Goal: Task Accomplishment & Management: Complete application form

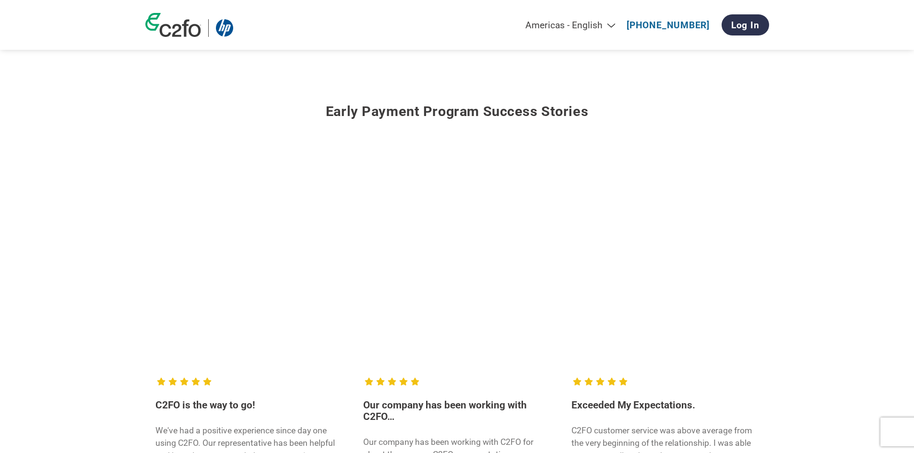
scroll to position [1007, 0]
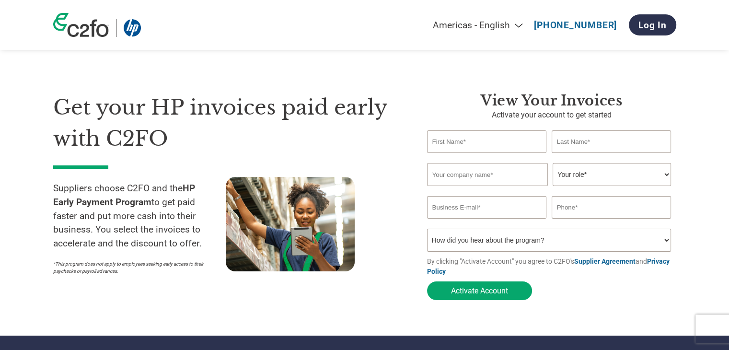
drag, startPoint x: 458, startPoint y: 133, endPoint x: 458, endPoint y: 141, distance: 7.2
click at [458, 133] on input "text" at bounding box center [487, 141] width 120 height 23
type input "Stefan"
type input "Westhof"
type input "Hamilton Bright Group B.V."
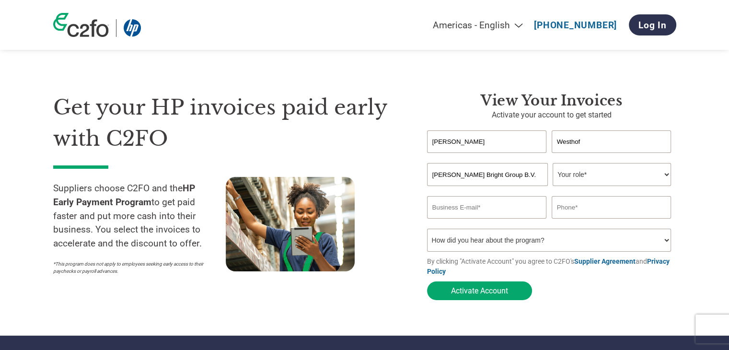
click at [575, 179] on select "Your role* CFO Controller Credit Manager Finance Director Treasurer CEO Preside…" at bounding box center [612, 174] width 118 height 23
select select "CONTROLLER"
click at [553, 164] on select "Your role* CFO Controller Credit Manager Finance Director Treasurer CEO Preside…" at bounding box center [612, 174] width 118 height 23
click at [514, 210] on input "email" at bounding box center [487, 207] width 120 height 23
type input "s"
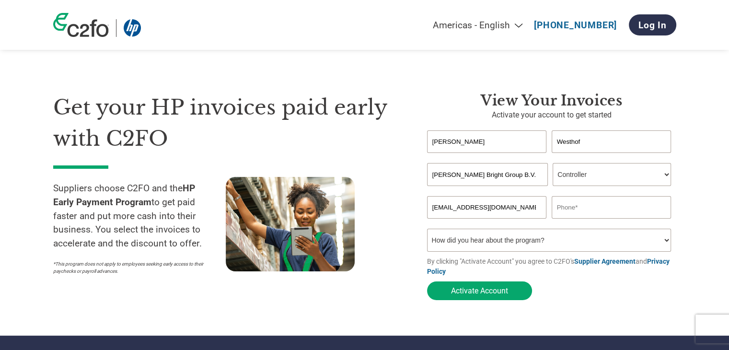
type input "finance@hamiltonbright.com"
type input "0641218615"
click at [520, 241] on select "How did you hear about the program? Received a letter Email Social Media Online…" at bounding box center [549, 240] width 245 height 23
select select "Email"
click at [427, 231] on select "How did you hear about the program? Received a letter Email Social Media Online…" at bounding box center [549, 240] width 245 height 23
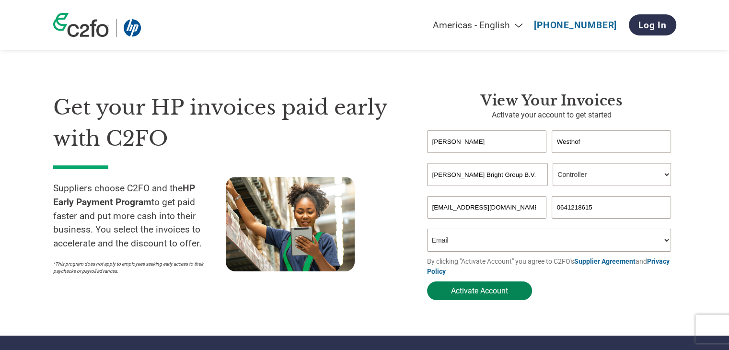
click at [480, 287] on button "Activate Account" at bounding box center [479, 291] width 105 height 19
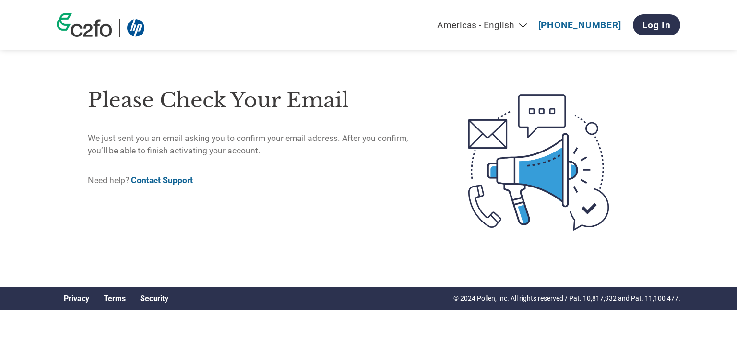
drag, startPoint x: 238, startPoint y: 114, endPoint x: 238, endPoint y: 98, distance: 15.3
click at [238, 106] on h1 "Please check your email" at bounding box center [258, 100] width 340 height 31
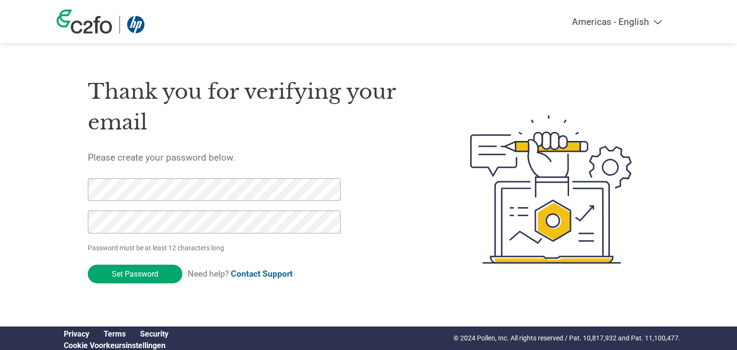
click at [652, 25] on select "Americas - English Américas - Español Américas - Português Amériques - Français…" at bounding box center [557, 21] width 223 height 11
select select "nl"
click at [510, 16] on select "Americas - English Américas - Español Américas - Português Amériques - Français…" at bounding box center [557, 21] width 223 height 11
type input "Wachtwoord instellen"
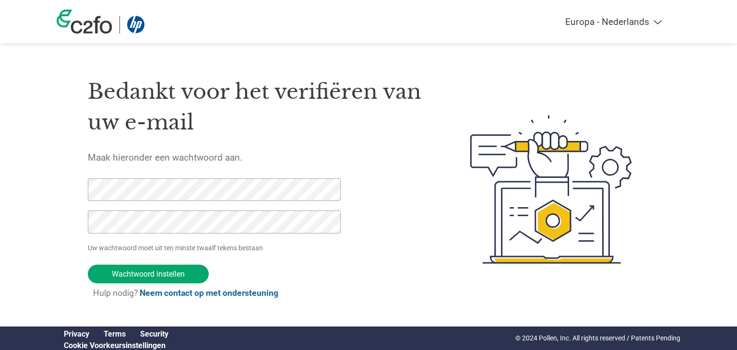
click at [242, 131] on h1 "Bedankt voor het verifiëren van uw e-mail" at bounding box center [256, 107] width 337 height 62
click at [176, 208] on div at bounding box center [209, 210] width 242 height 65
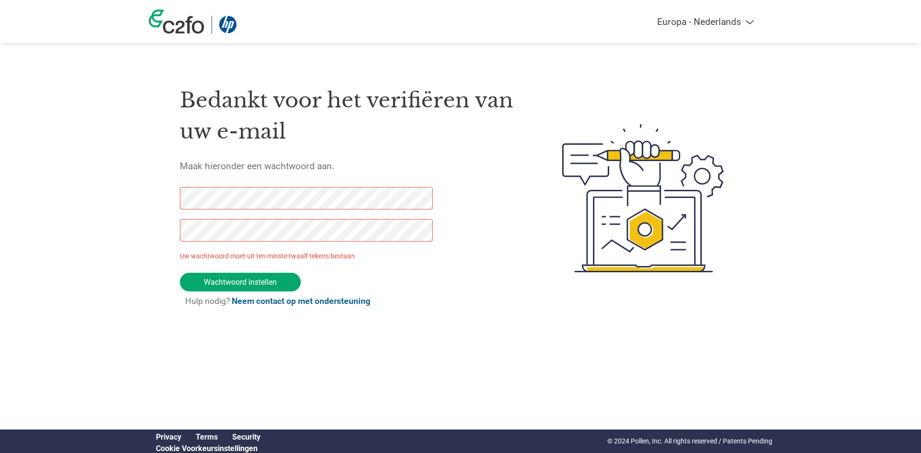
click at [434, 350] on html "Americas - English Américas - Español Américas - Português Amériques - Français…" at bounding box center [460, 179] width 921 height 358
click at [423, 350] on html "Americas - English Américas - Español Américas - Português Amériques - Français…" at bounding box center [460, 179] width 921 height 358
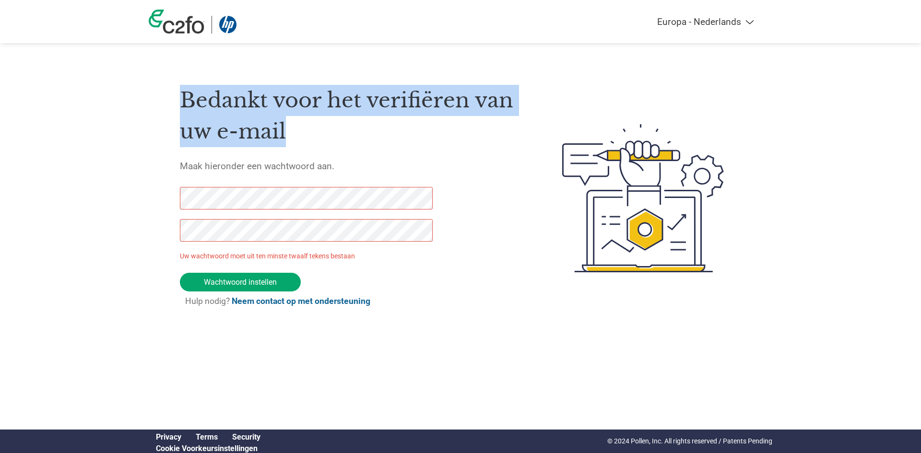
drag, startPoint x: 287, startPoint y: 131, endPoint x: 157, endPoint y: 96, distance: 135.1
click at [149, 94] on div "Bedankt voor het verifiëren van uw e-mail Maak hieronder een wachtwoord aan. Uw…" at bounding box center [460, 198] width 623 height 254
click at [191, 96] on h1 "Bedankt voor het verifiëren van uw e-mail" at bounding box center [348, 116] width 337 height 62
drag, startPoint x: 177, startPoint y: 101, endPoint x: 308, endPoint y: 133, distance: 134.3
click at [308, 133] on div "Bedankt voor het verifiëren van uw e-mail Maak hieronder een wachtwoord aan. Uw…" at bounding box center [460, 198] width 623 height 254
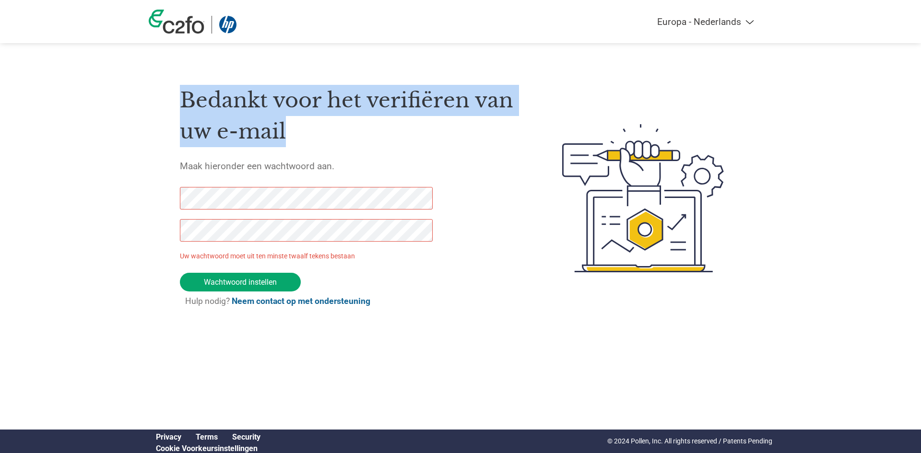
click at [308, 133] on h1 "Bedankt voor het verifiëren van uw e-mail" at bounding box center [348, 116] width 337 height 62
drag, startPoint x: 335, startPoint y: 168, endPoint x: 176, endPoint y: 104, distance: 171.7
click at [160, 95] on div "Bedankt voor het verifiëren van uw e-mail Maak hieronder een wachtwoord aan. Uw…" at bounding box center [460, 198] width 623 height 254
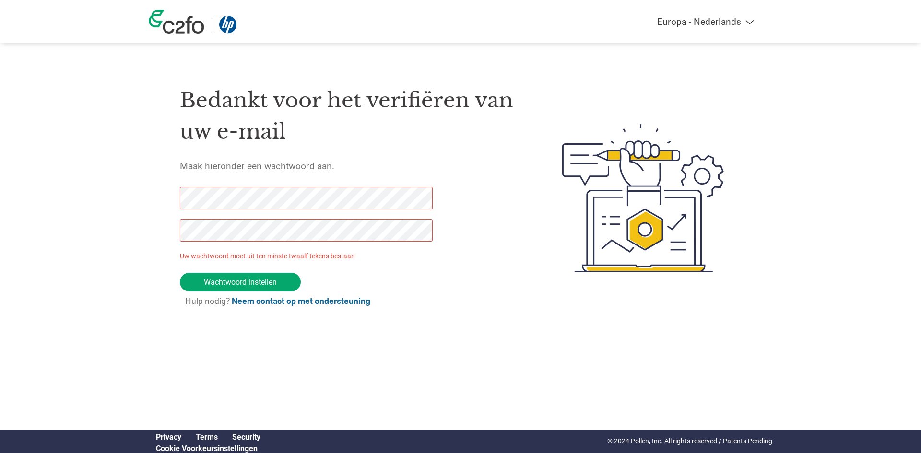
click at [452, 181] on div "Bedankt voor het verifiëren van uw e-mail Maak hieronder een wachtwoord aan. Uw…" at bounding box center [348, 198] width 337 height 254
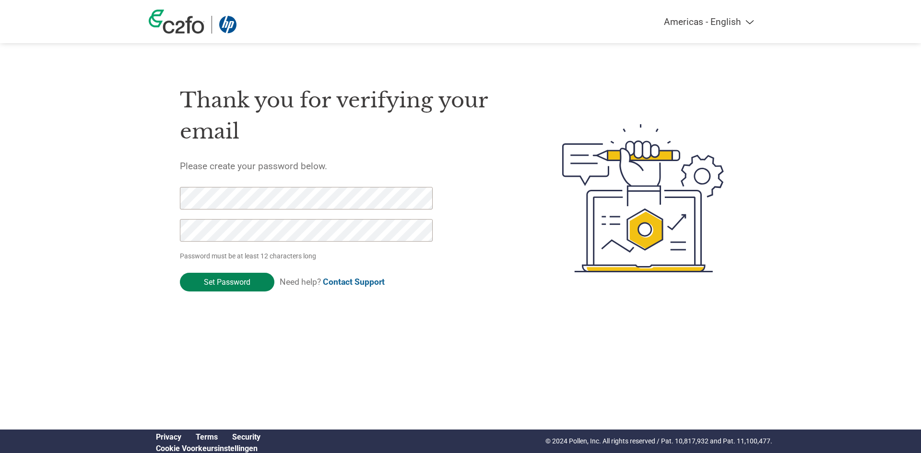
click at [249, 285] on input "Set Password" at bounding box center [227, 282] width 94 height 19
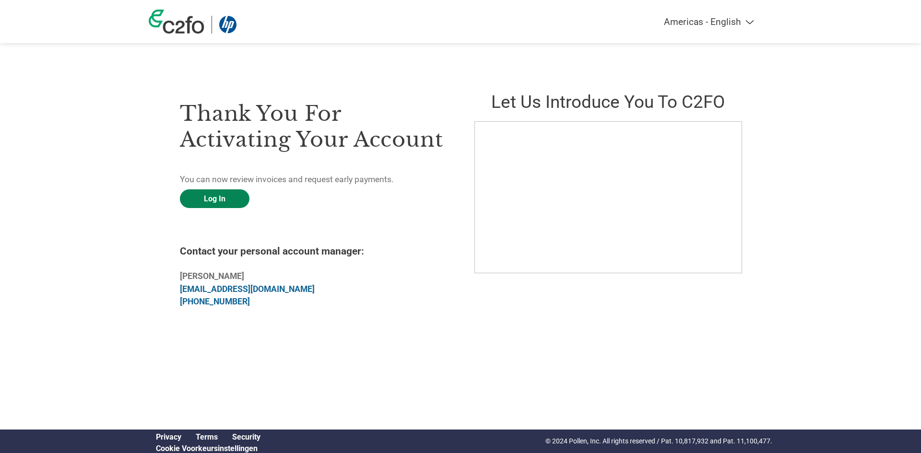
click at [211, 199] on link "Log In" at bounding box center [215, 198] width 70 height 19
